Goal: Information Seeking & Learning: Learn about a topic

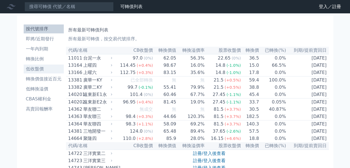
click at [39, 67] on li "低收盤價" at bounding box center [44, 69] width 40 height 7
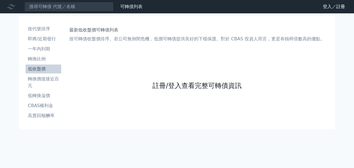
click at [175, 83] on link "註冊/登入查看完整可轉債資訊" at bounding box center [196, 85] width 89 height 9
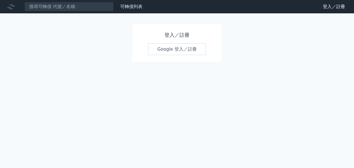
click at [178, 50] on link "Google 登入／註冊" at bounding box center [177, 49] width 58 height 12
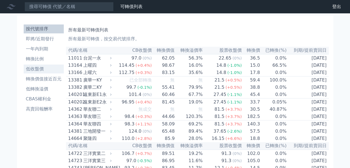
click at [40, 66] on li "低收盤價" at bounding box center [44, 69] width 40 height 7
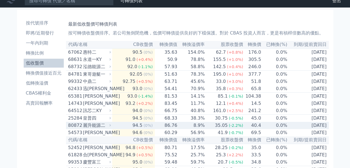
scroll to position [28, 0]
